Goal: Navigation & Orientation: Find specific page/section

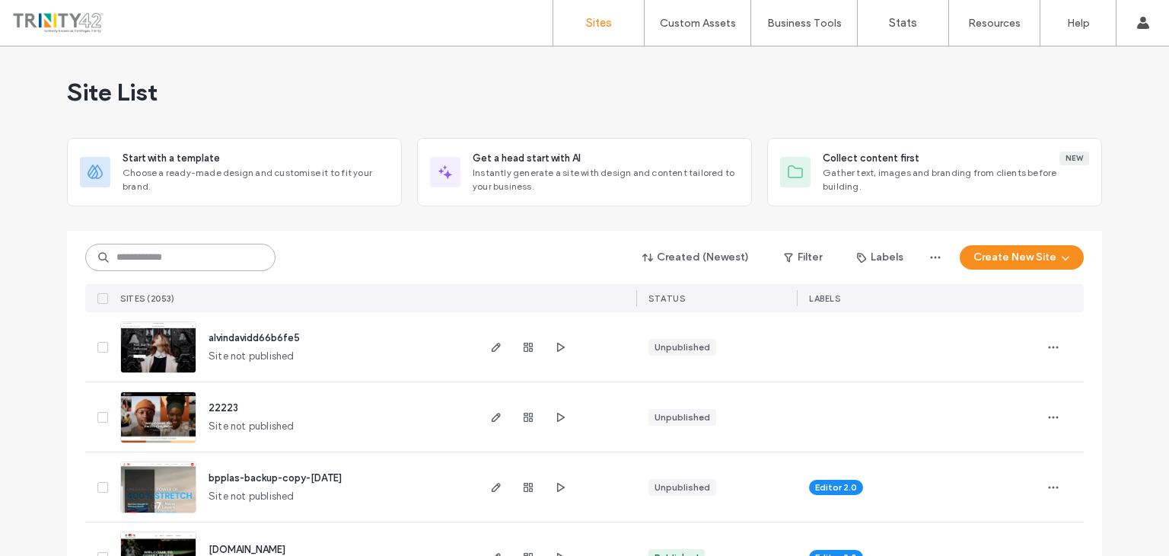
click at [182, 264] on input at bounding box center [180, 257] width 190 height 27
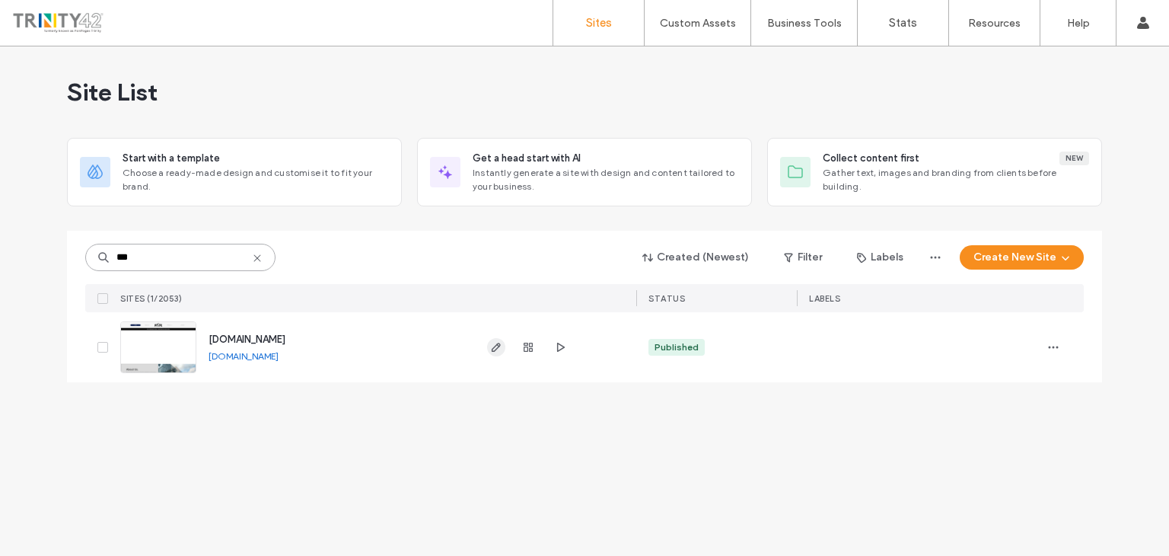
type input "***"
click at [490, 349] on icon "button" at bounding box center [496, 347] width 12 height 12
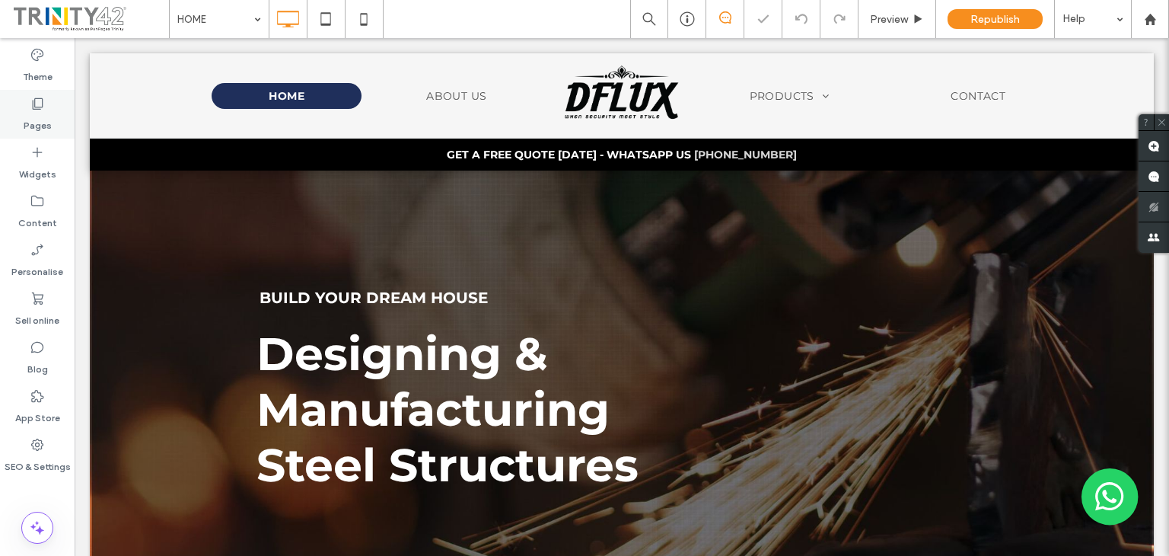
click at [38, 123] on label "Pages" at bounding box center [38, 121] width 28 height 21
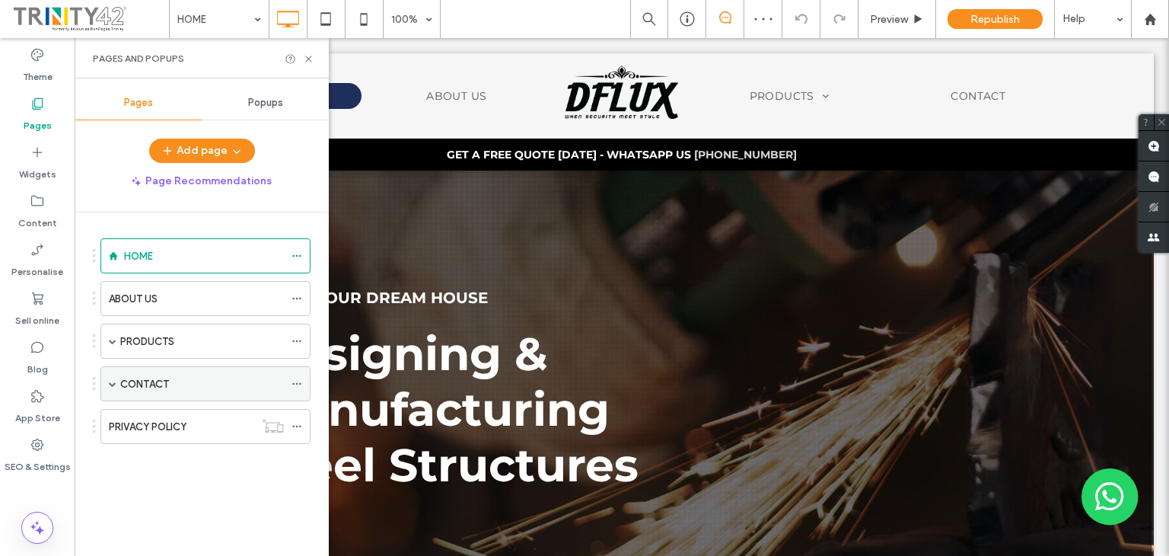
click at [116, 381] on span at bounding box center [113, 384] width 8 height 8
click at [187, 407] on div "THANK YOU" at bounding box center [195, 418] width 119 height 33
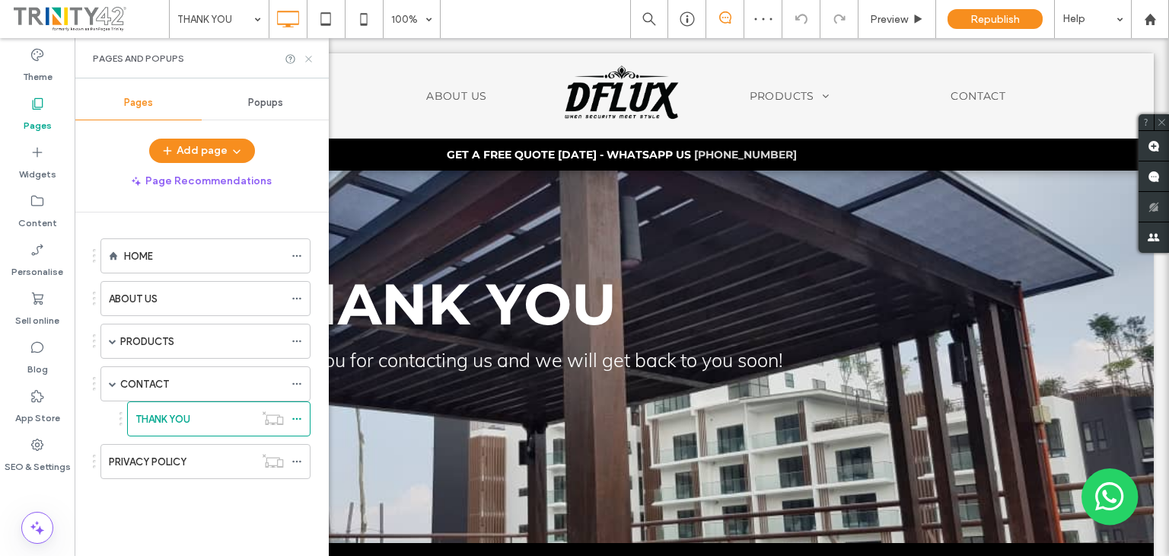
click at [308, 62] on icon at bounding box center [308, 58] width 11 height 11
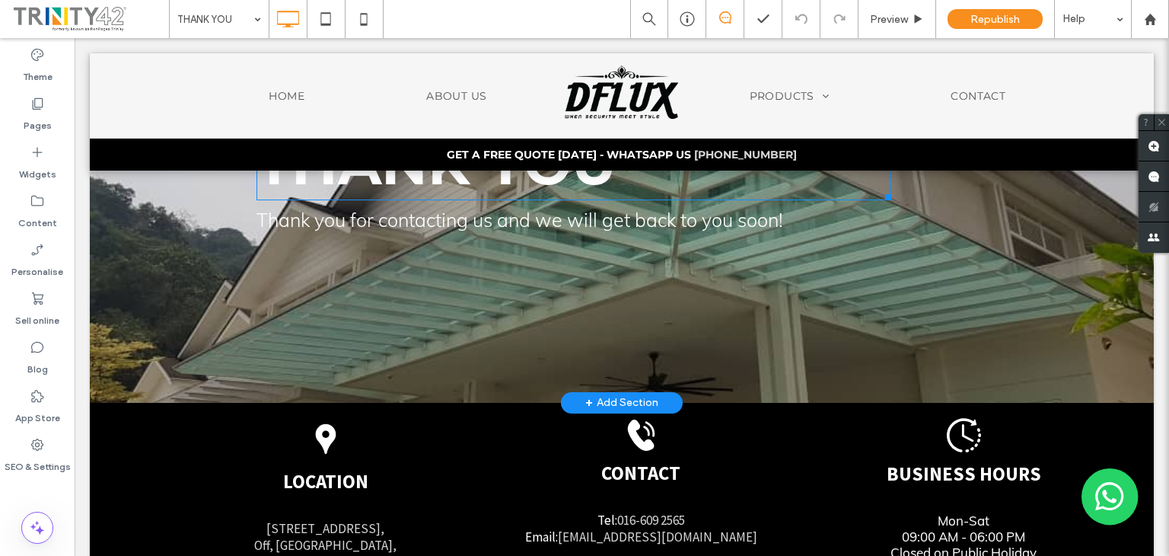
scroll to position [152, 0]
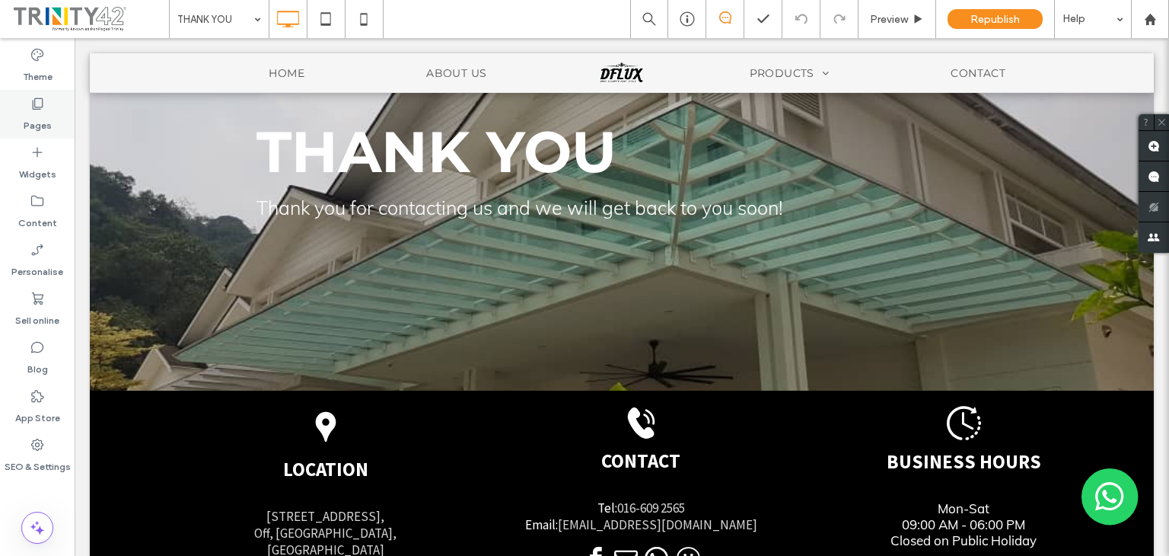
click at [30, 122] on label "Pages" at bounding box center [38, 121] width 28 height 21
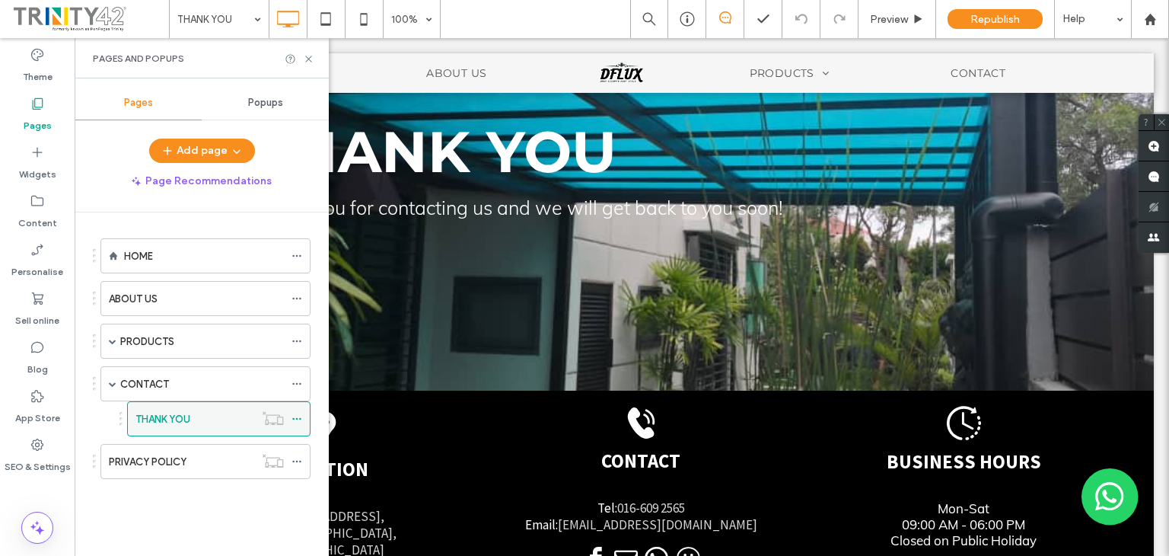
click at [300, 420] on icon at bounding box center [297, 418] width 11 height 11
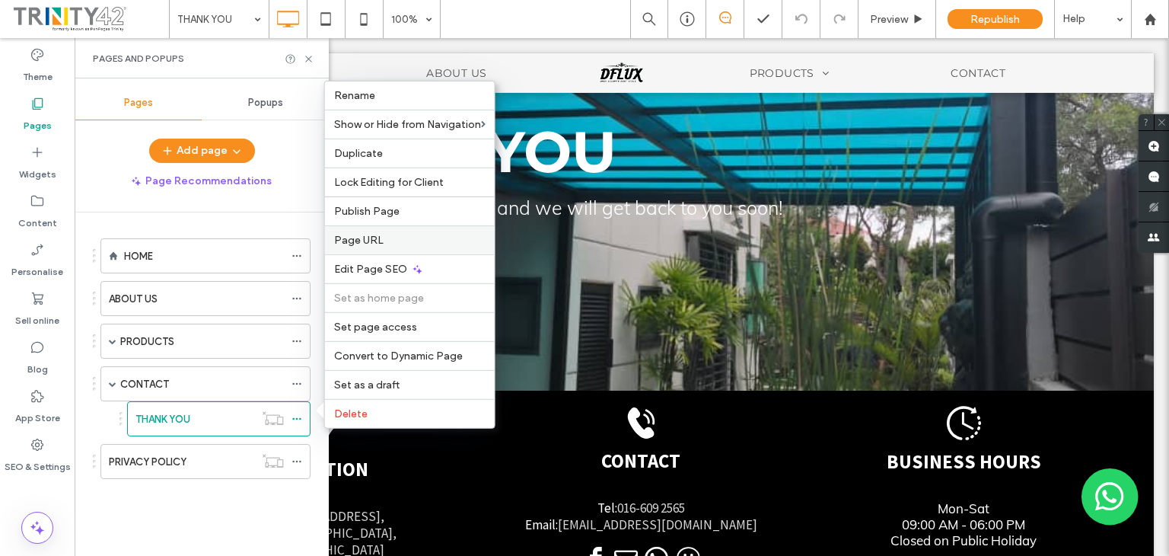
click at [367, 238] on span "Page URL" at bounding box center [358, 240] width 49 height 13
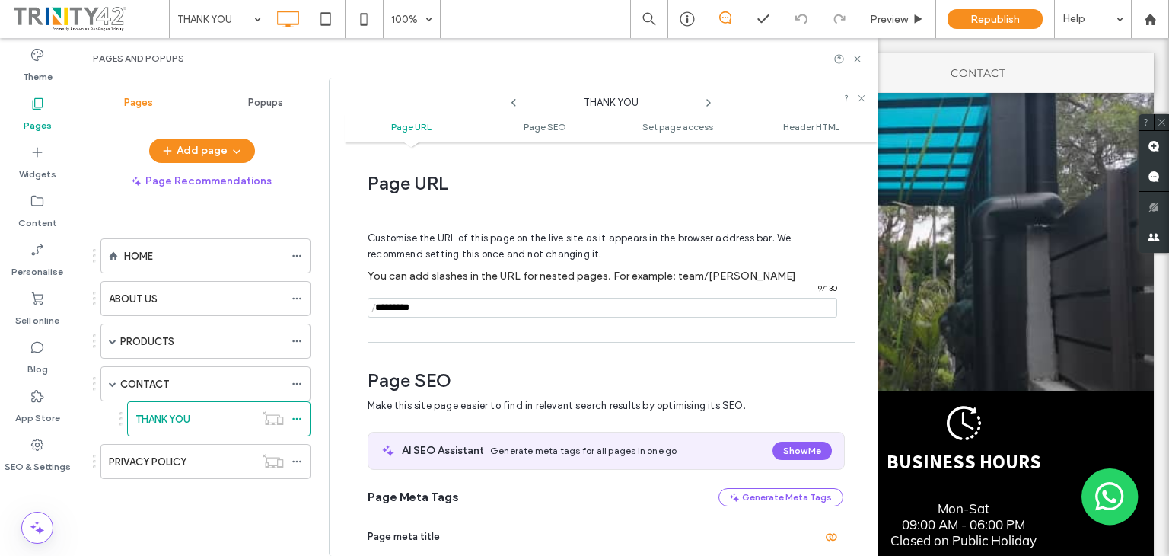
scroll to position [8, 0]
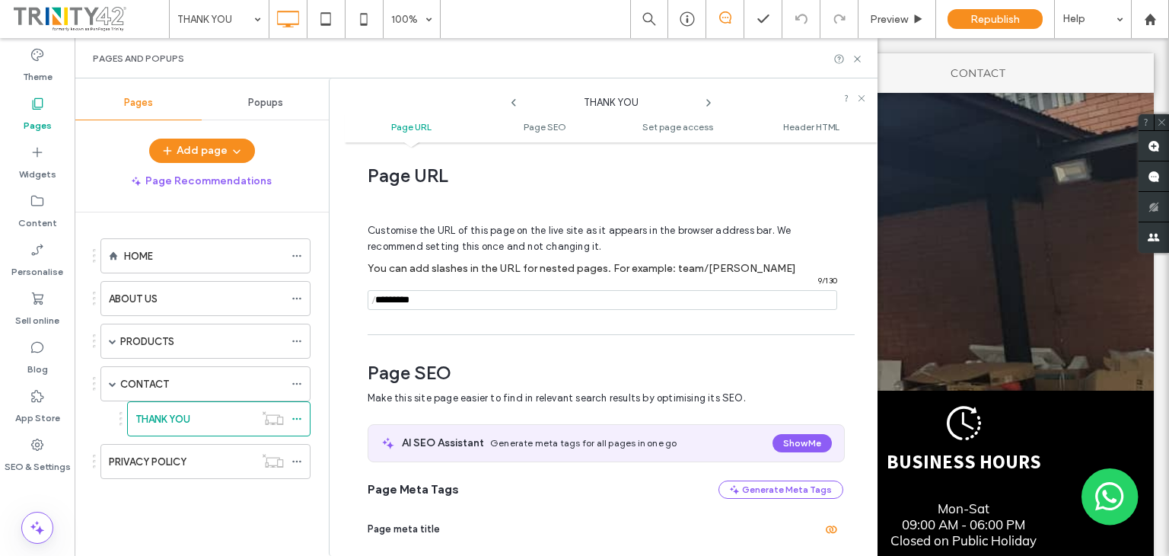
drag, startPoint x: 432, startPoint y: 298, endPoint x: 329, endPoint y: 301, distance: 102.8
click at [329, 301] on div "THANK YOU Page URL Page SEO Set page access Header HTML Page URL Customise the …" at bounding box center [603, 316] width 549 height 477
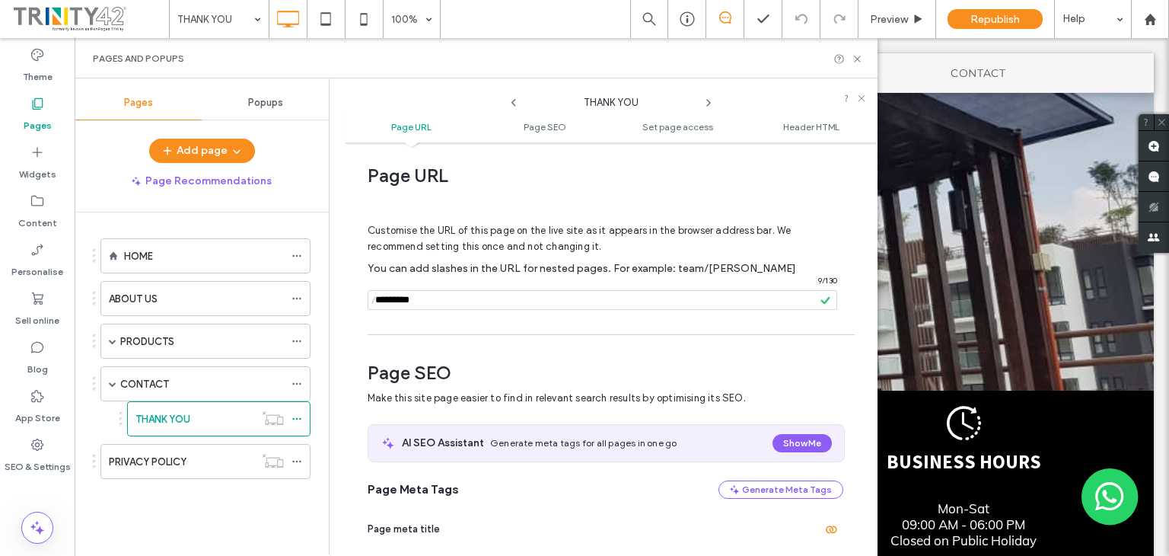
click at [428, 298] on input "notEmpty" at bounding box center [603, 300] width 470 height 20
drag, startPoint x: 444, startPoint y: 299, endPoint x: 338, endPoint y: 299, distance: 105.8
click at [338, 299] on div "THANK YOU Page URL Page SEO Set page access Header HTML Page URL Customise the …" at bounding box center [603, 316] width 549 height 477
